Goal: Task Accomplishment & Management: Manage account settings

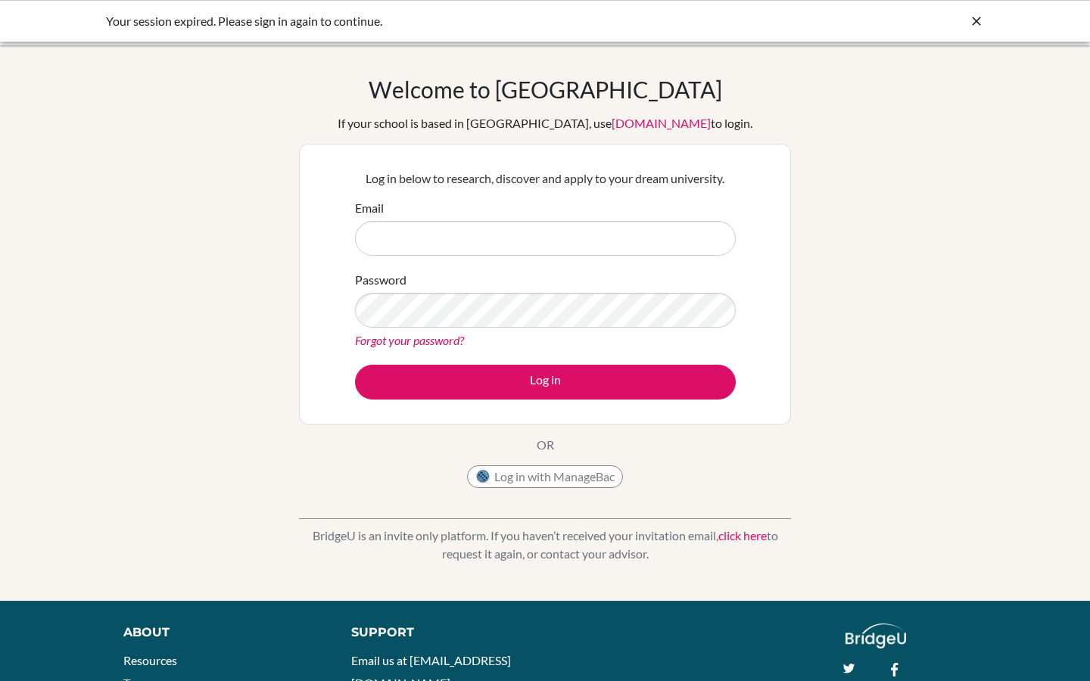
type input "[PERSON_NAME][EMAIL_ADDRESS][PERSON_NAME][DOMAIN_NAME]"
click at [657, 410] on div "Log in below to research, discover and apply to your dream university. Email [P…" at bounding box center [545, 284] width 492 height 281
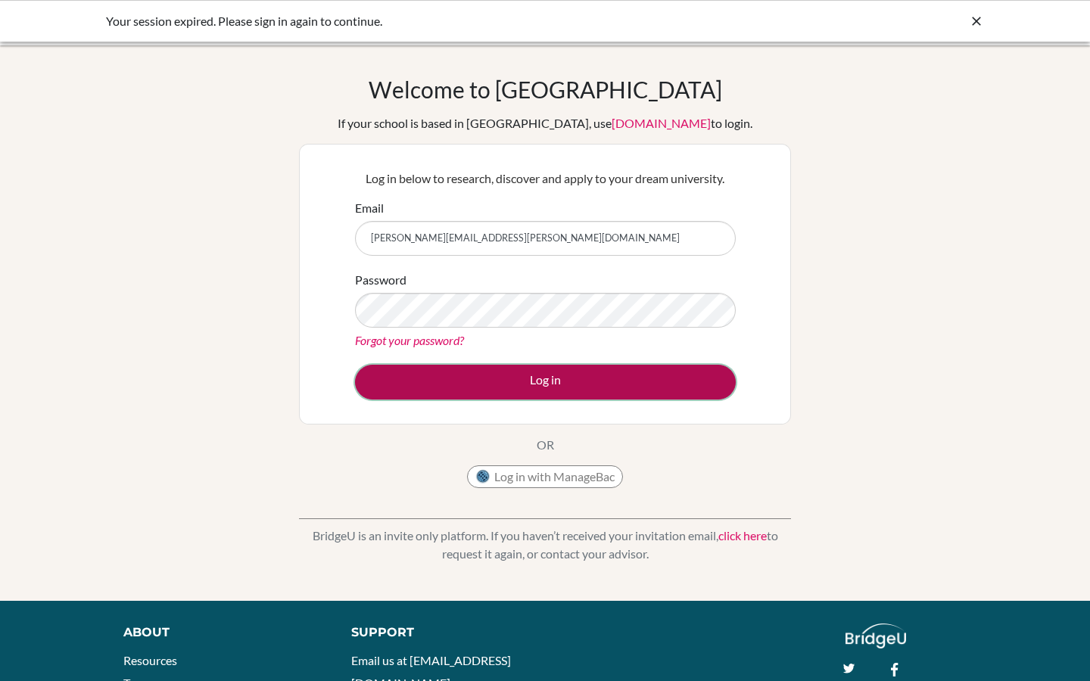
click at [648, 380] on button "Log in" at bounding box center [545, 382] width 381 height 35
click at [457, 375] on button "Log in" at bounding box center [545, 382] width 381 height 35
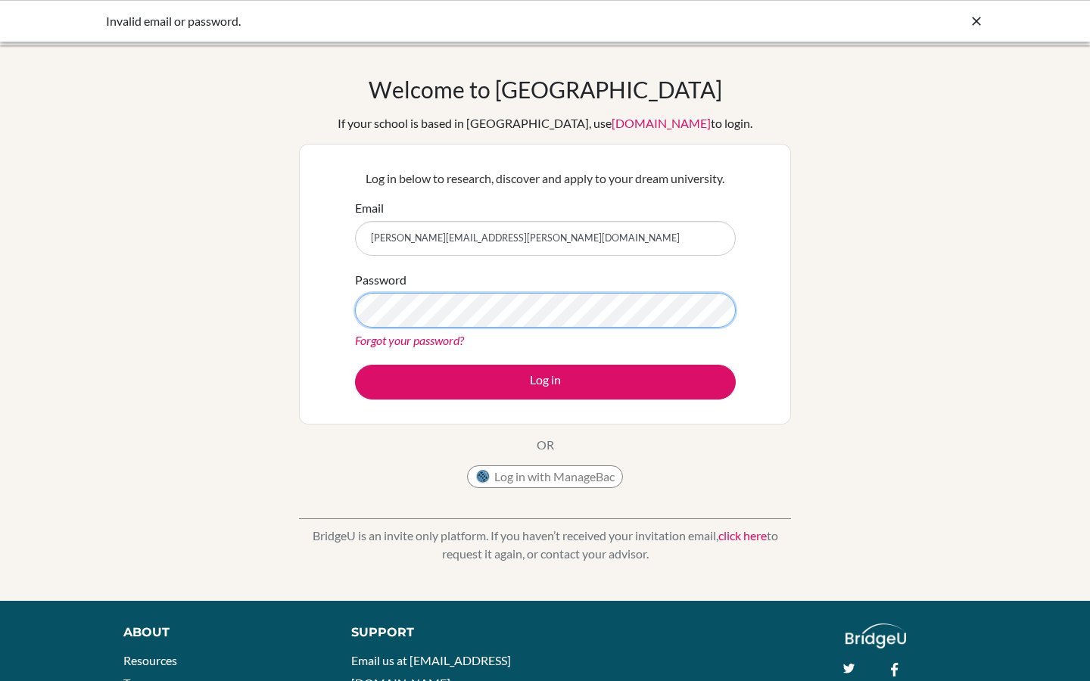
click at [355, 365] on button "Log in" at bounding box center [545, 382] width 381 height 35
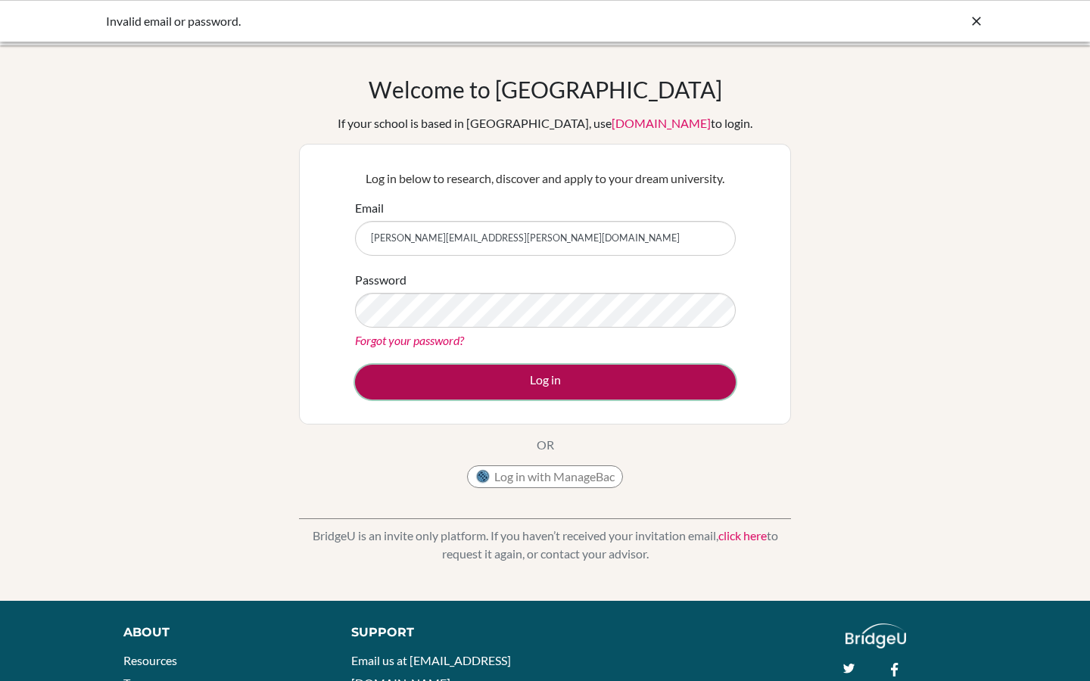
click at [397, 387] on button "Log in" at bounding box center [545, 382] width 381 height 35
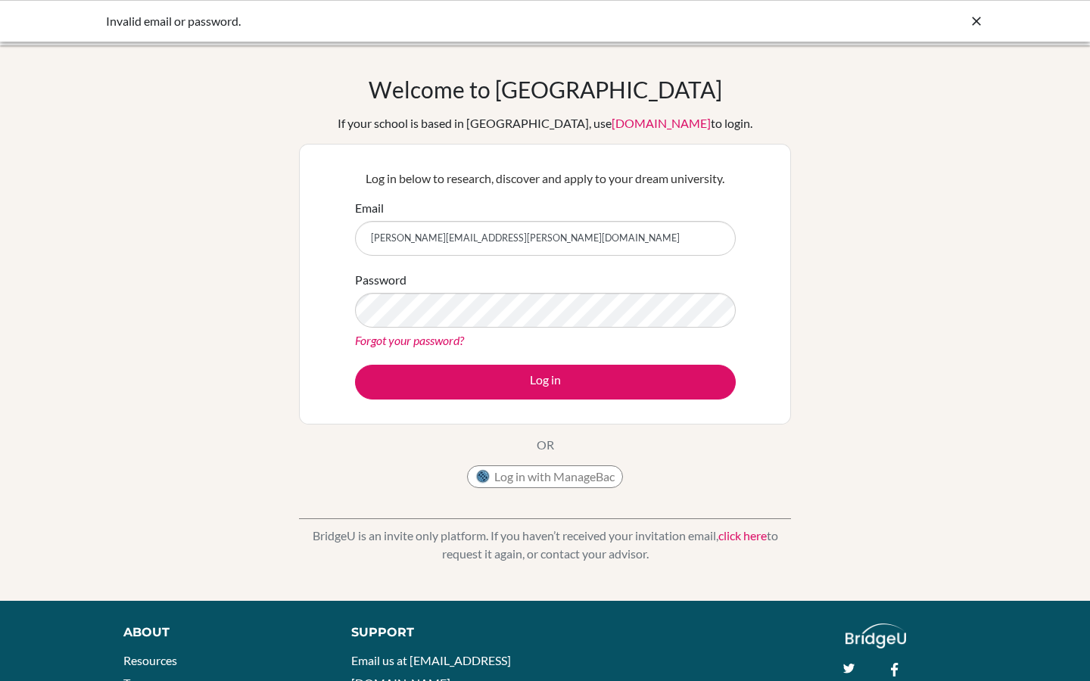
click at [437, 340] on link "Forgot your password?" at bounding box center [409, 340] width 109 height 14
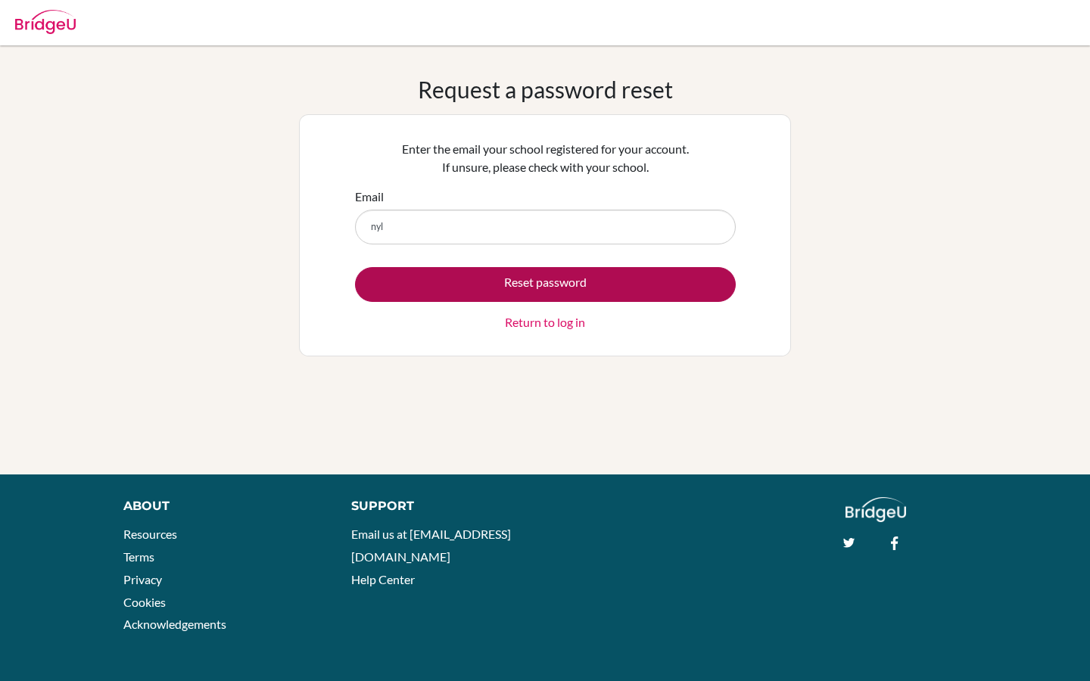
type input "[PERSON_NAME][EMAIL_ADDRESS][PERSON_NAME][DOMAIN_NAME]"
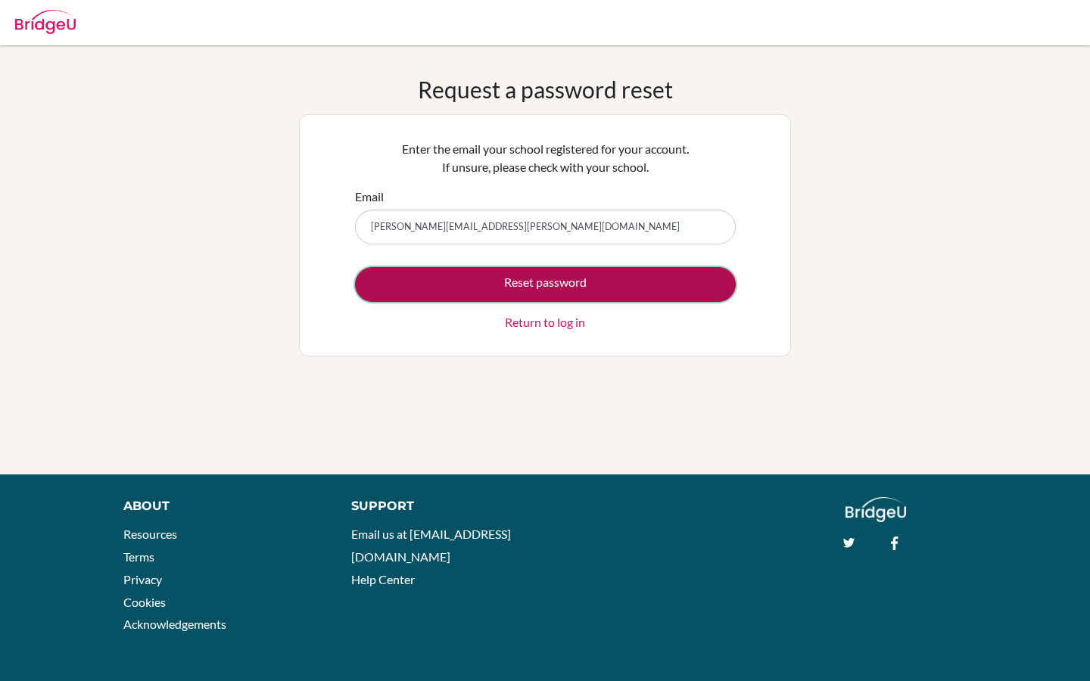
click at [468, 283] on button "Reset password" at bounding box center [545, 284] width 381 height 35
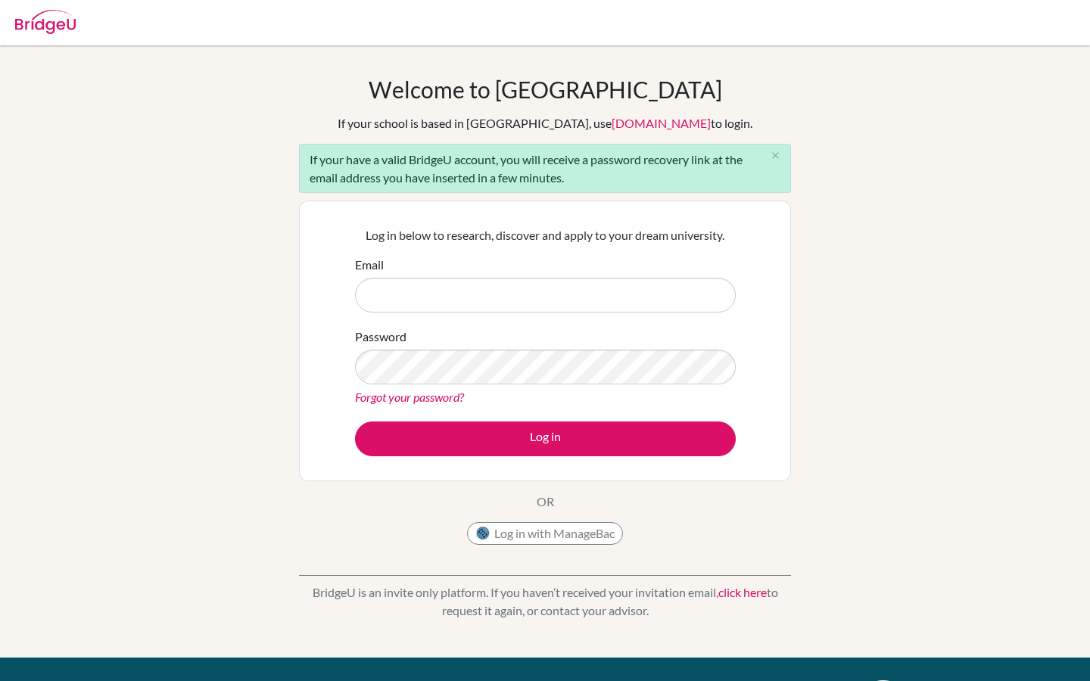
type input "[PERSON_NAME][EMAIL_ADDRESS][PERSON_NAME][DOMAIN_NAME]"
click at [476, 384] on div "Password Forgot your password?" at bounding box center [545, 367] width 381 height 79
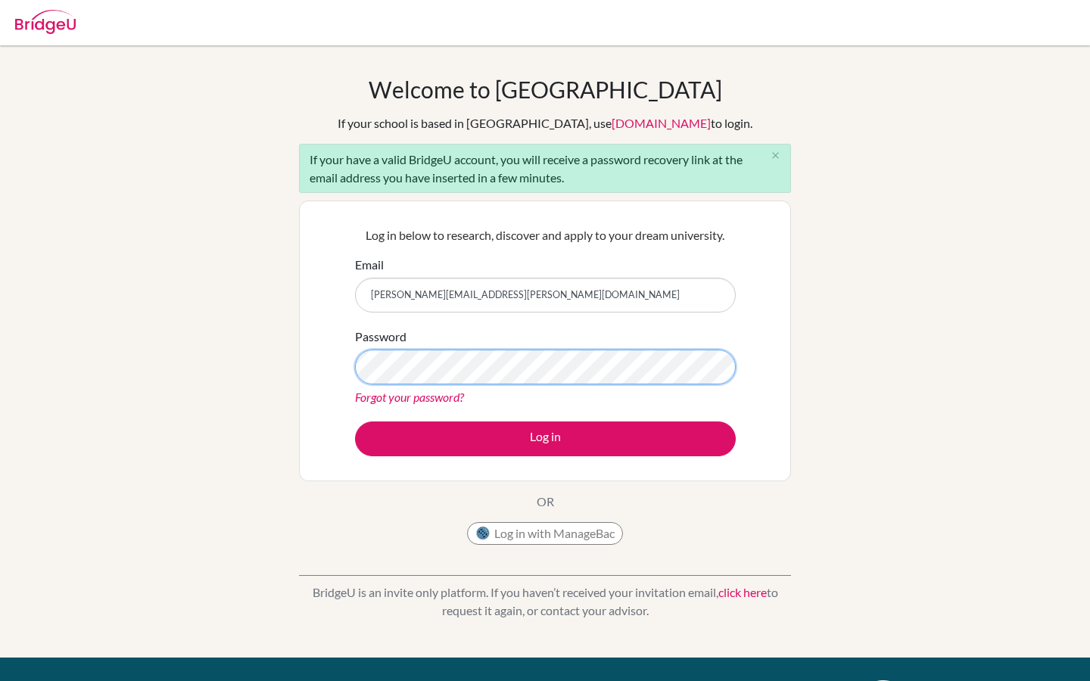
click at [355, 422] on button "Log in" at bounding box center [545, 439] width 381 height 35
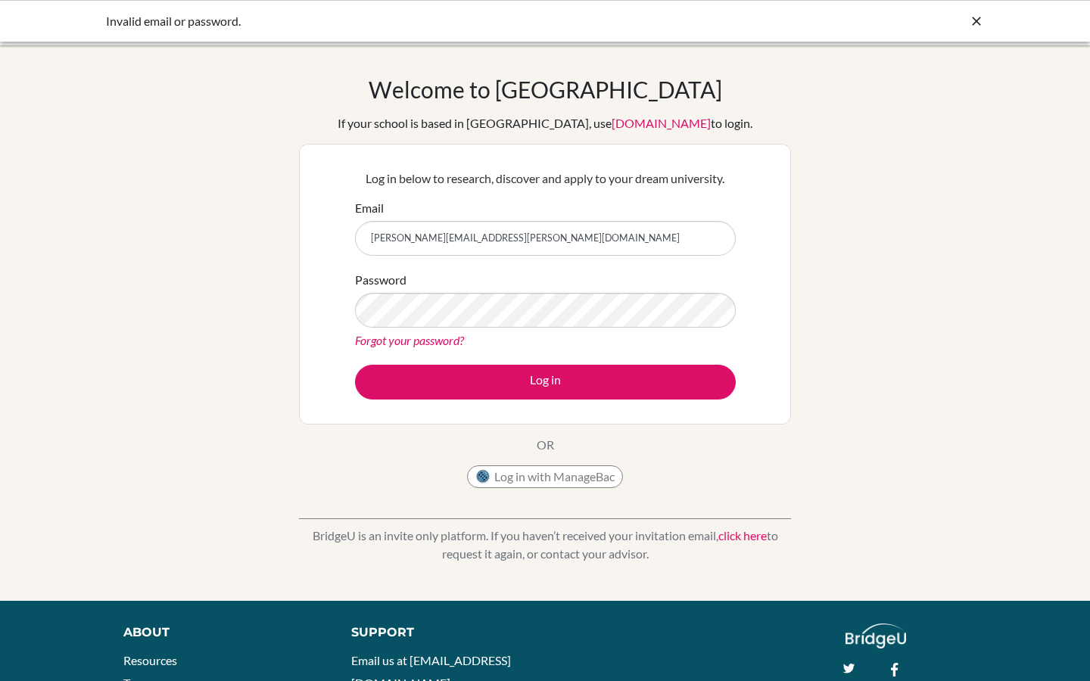
click at [970, 21] on icon at bounding box center [976, 21] width 15 height 15
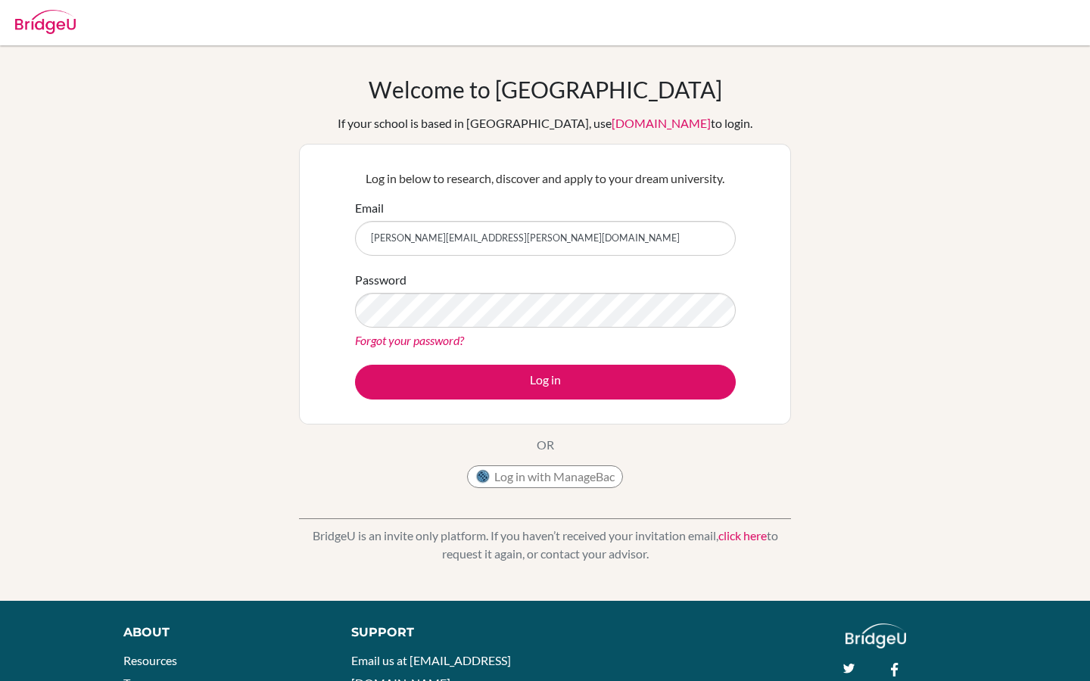
click at [439, 341] on link "Forgot your password?" at bounding box center [409, 340] width 109 height 14
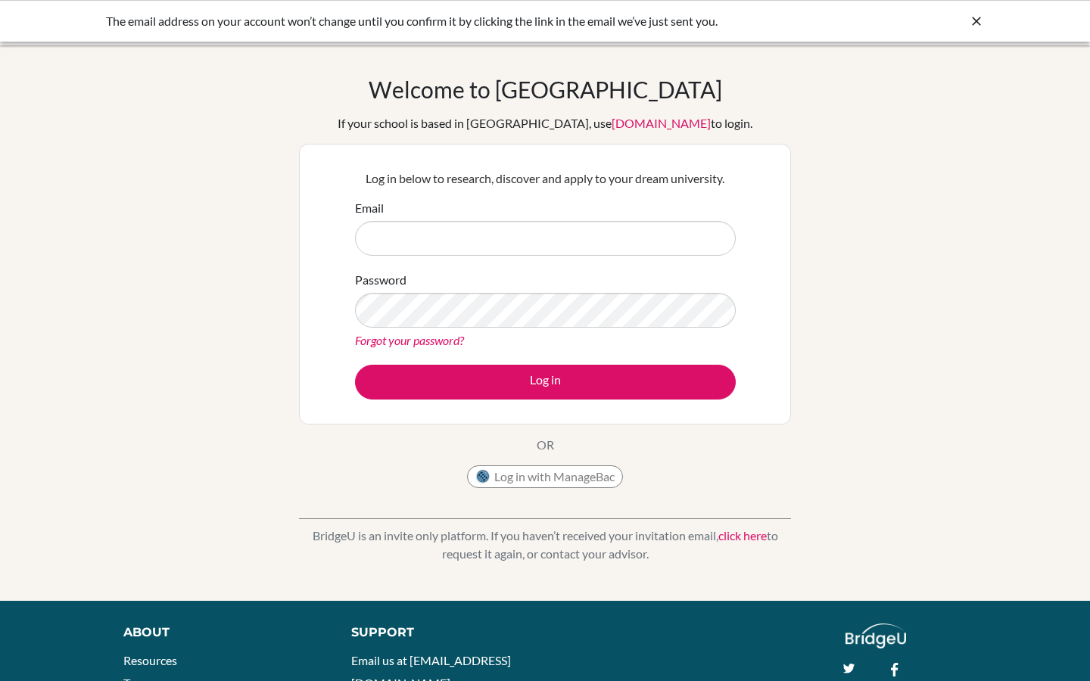
type input "[PERSON_NAME][EMAIL_ADDRESS][PERSON_NAME][DOMAIN_NAME]"
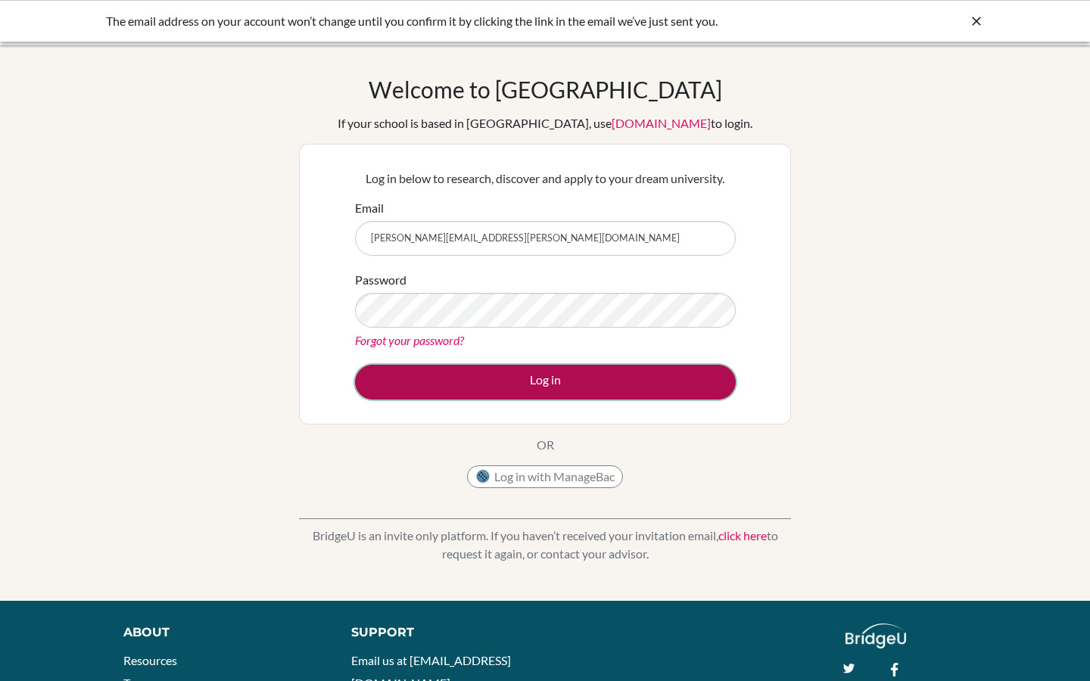
click at [420, 377] on button "Log in" at bounding box center [545, 382] width 381 height 35
